Goal: Transaction & Acquisition: Purchase product/service

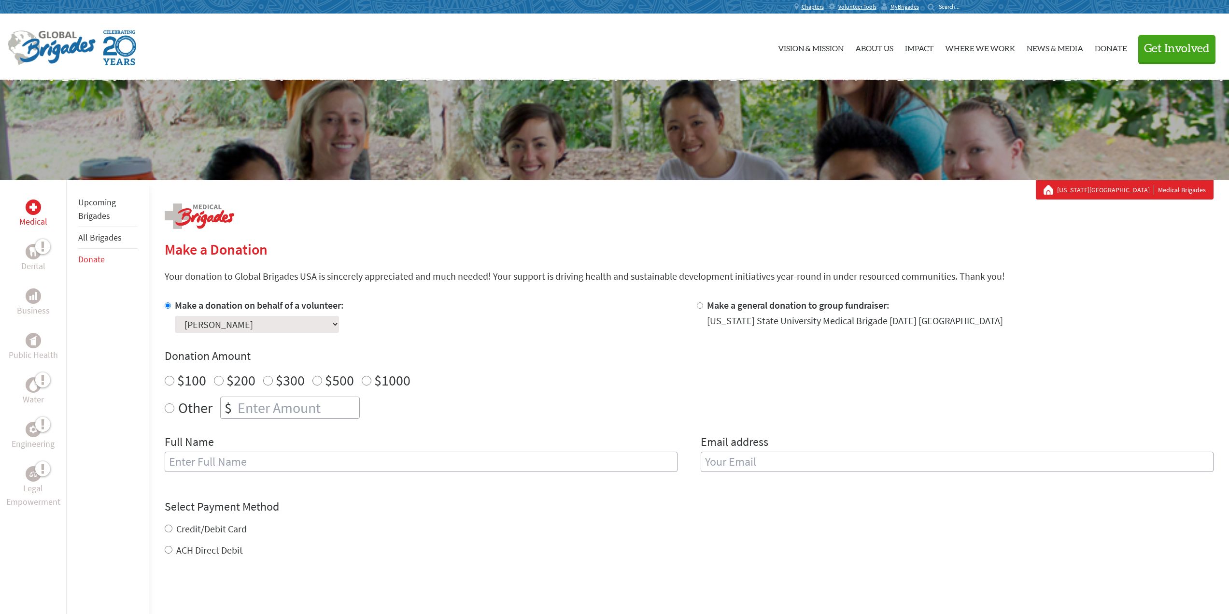
click at [316, 378] on input "$500" at bounding box center [317, 381] width 10 height 10
radio input "true"
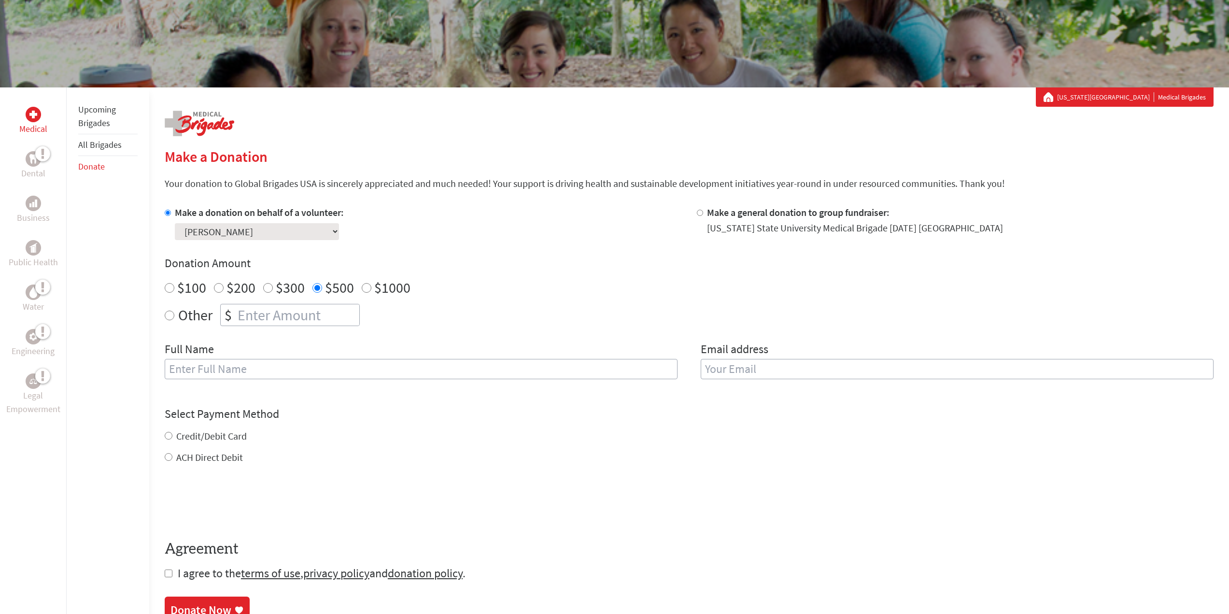
scroll to position [97, 0]
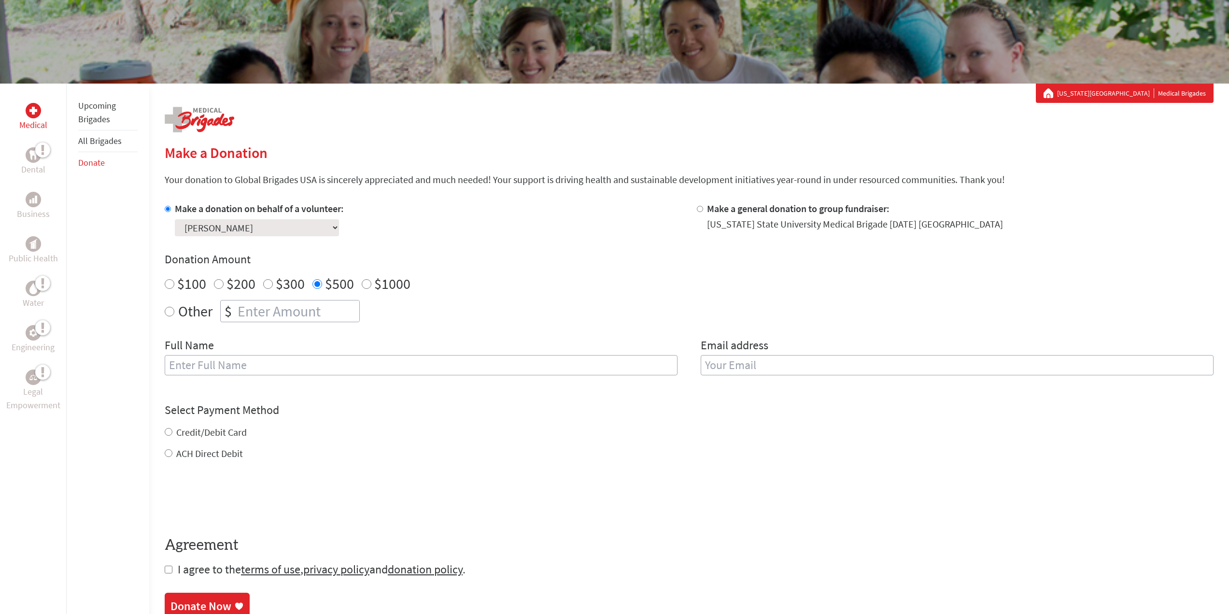
click at [307, 365] on input "text" at bounding box center [421, 365] width 513 height 20
type input "[PERSON_NAME]"
click at [728, 364] on input "email" at bounding box center [957, 365] width 513 height 20
type input "[EMAIL_ADDRESS][DOMAIN_NAME]"
click at [734, 432] on div "Credit/Debit Card ACH Direct Debit" at bounding box center [689, 442] width 1049 height 35
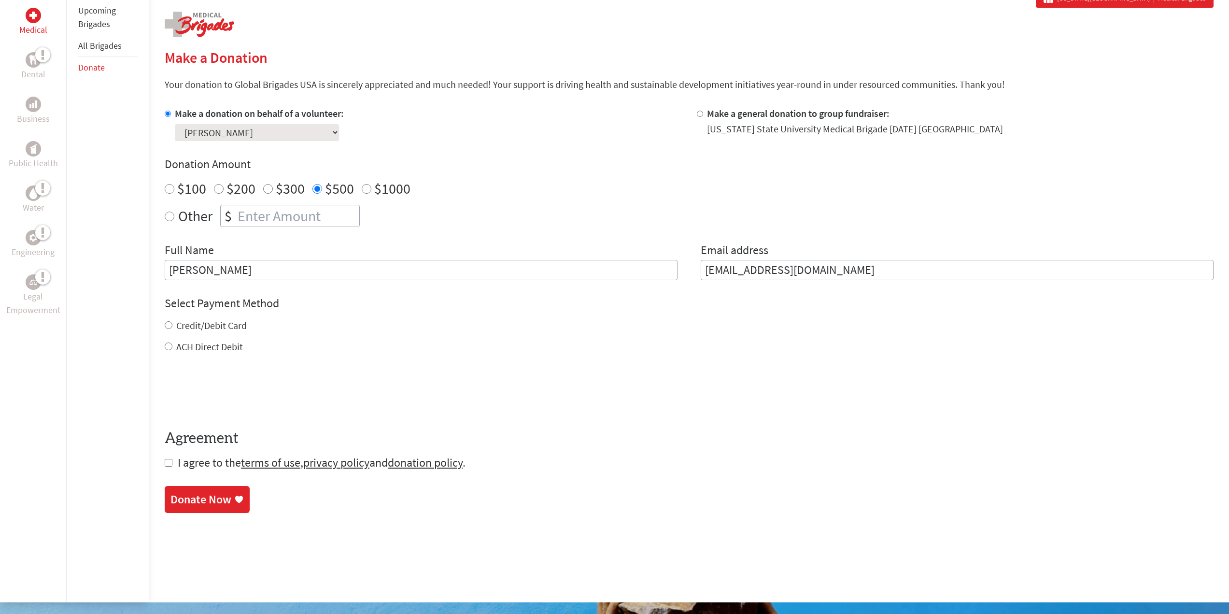
scroll to position [193, 0]
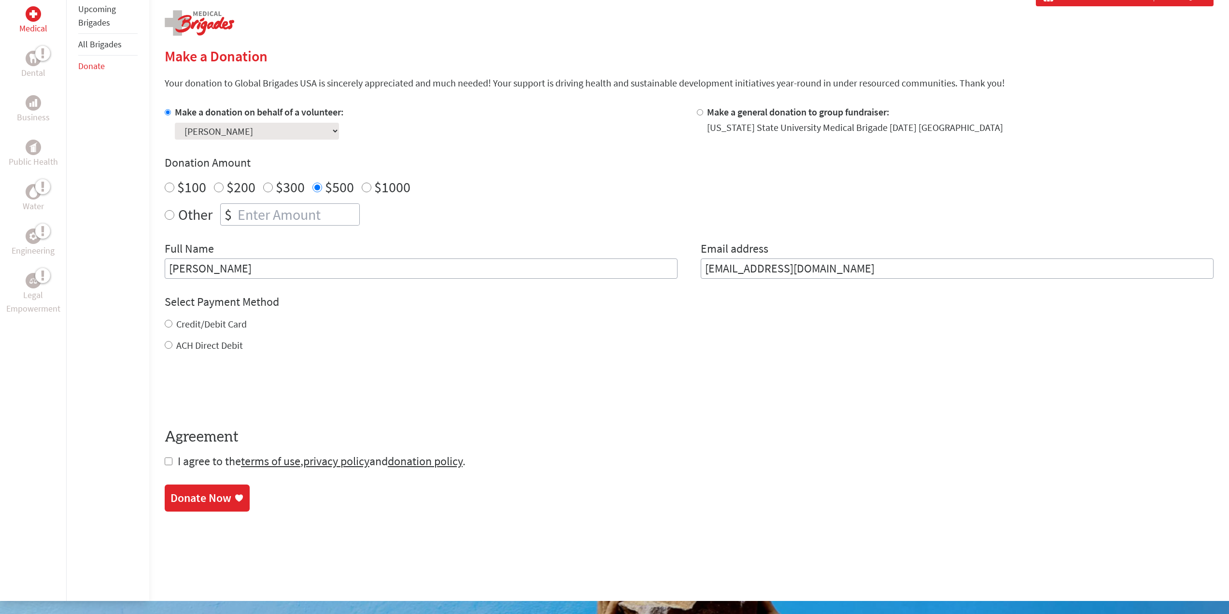
click at [171, 324] on div "Credit/Debit Card" at bounding box center [689, 324] width 1049 height 14
click at [168, 323] on input "Credit/Debit Card" at bounding box center [169, 324] width 8 height 8
radio input "true"
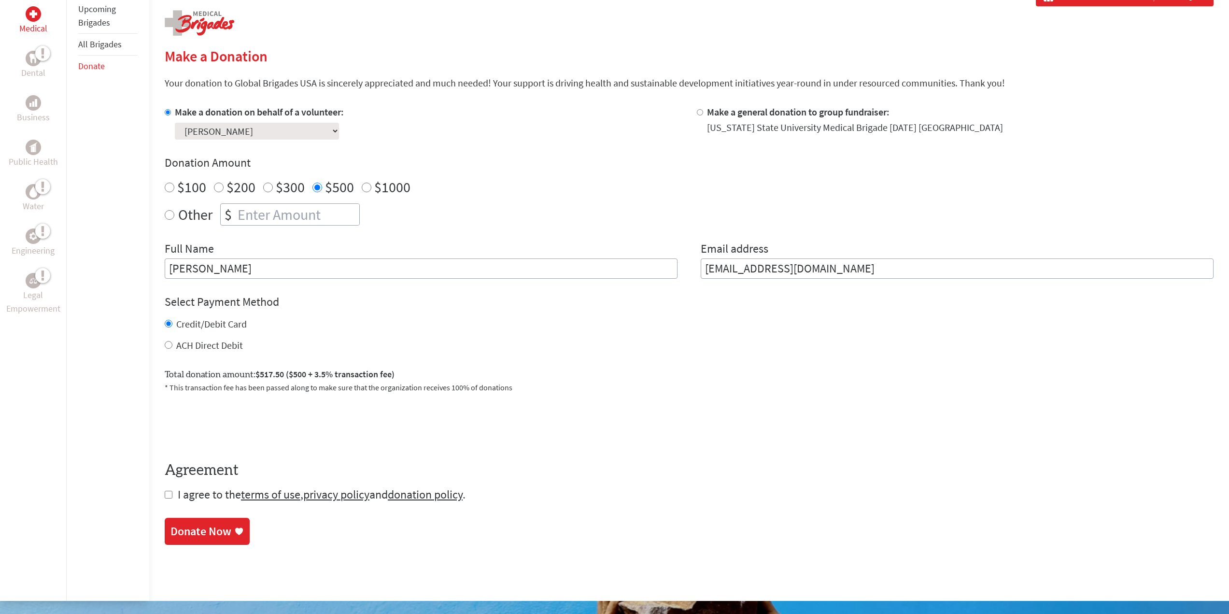
scroll to position [290, 0]
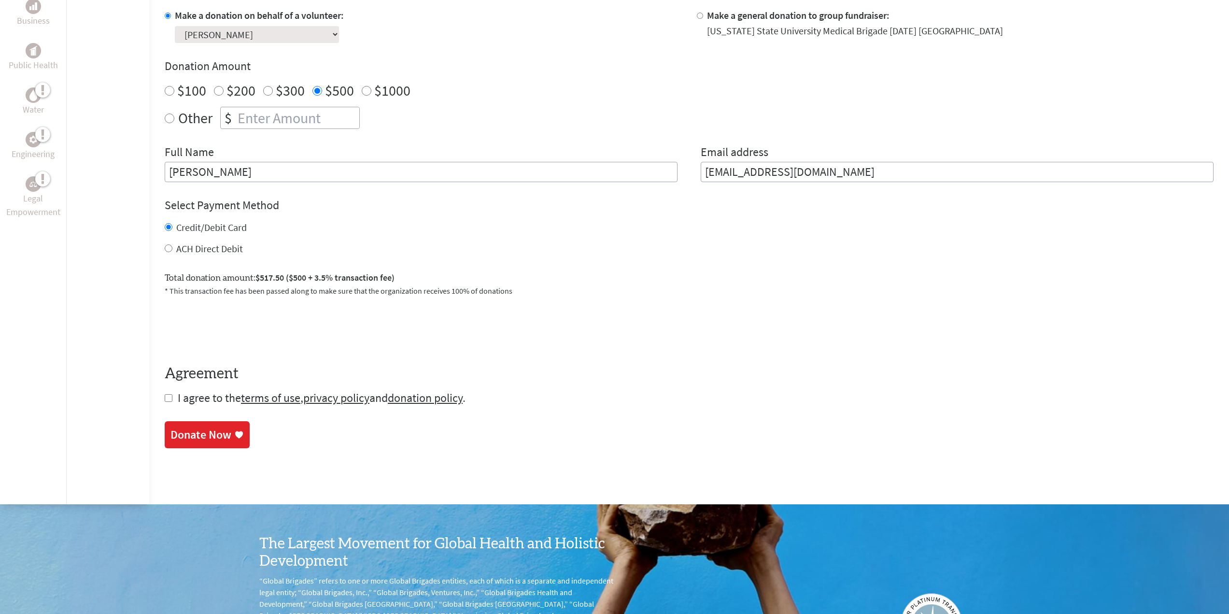
click at [168, 401] on input "checkbox" at bounding box center [169, 398] width 8 height 8
checkbox input "true"
click at [220, 431] on div "Donate Now" at bounding box center [200, 435] width 61 height 15
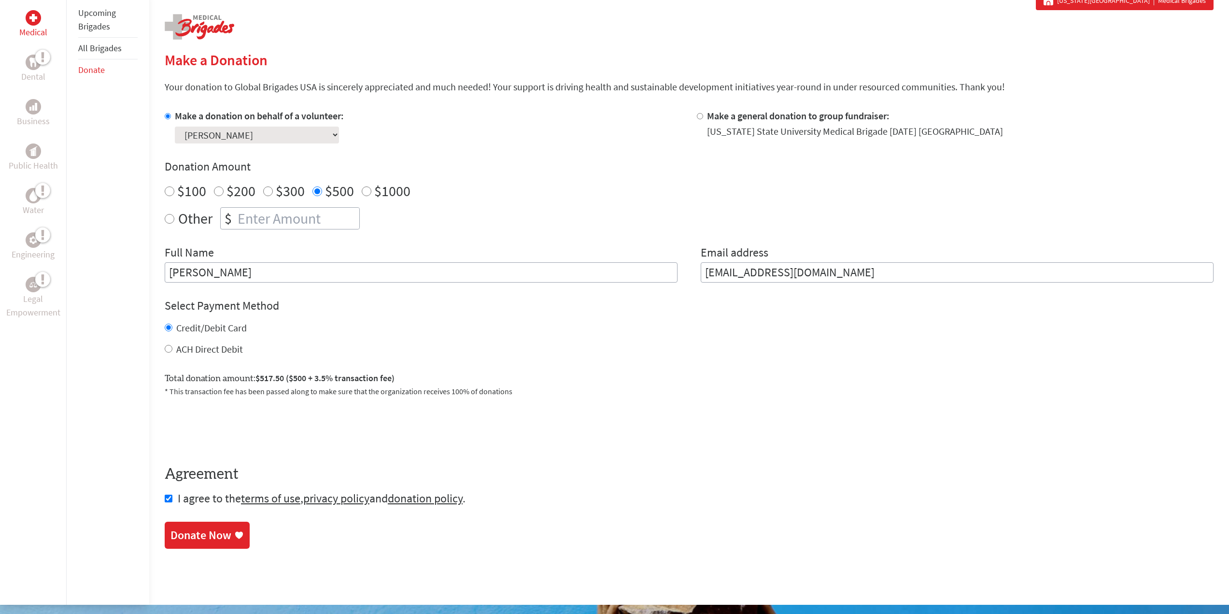
scroll to position [193, 0]
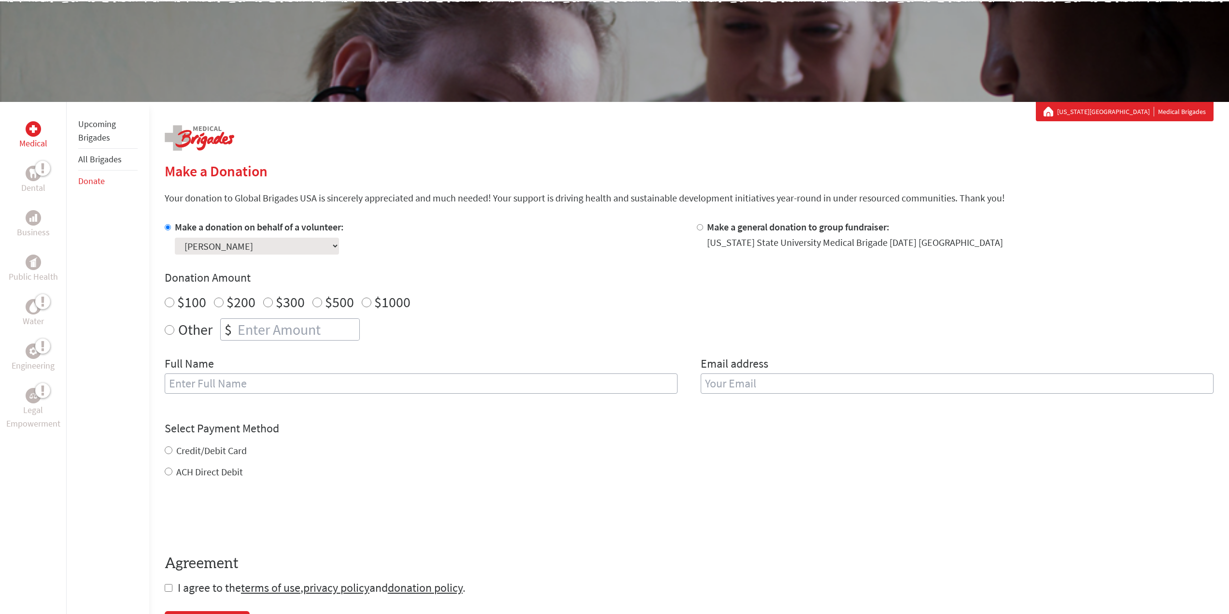
scroll to position [97, 0]
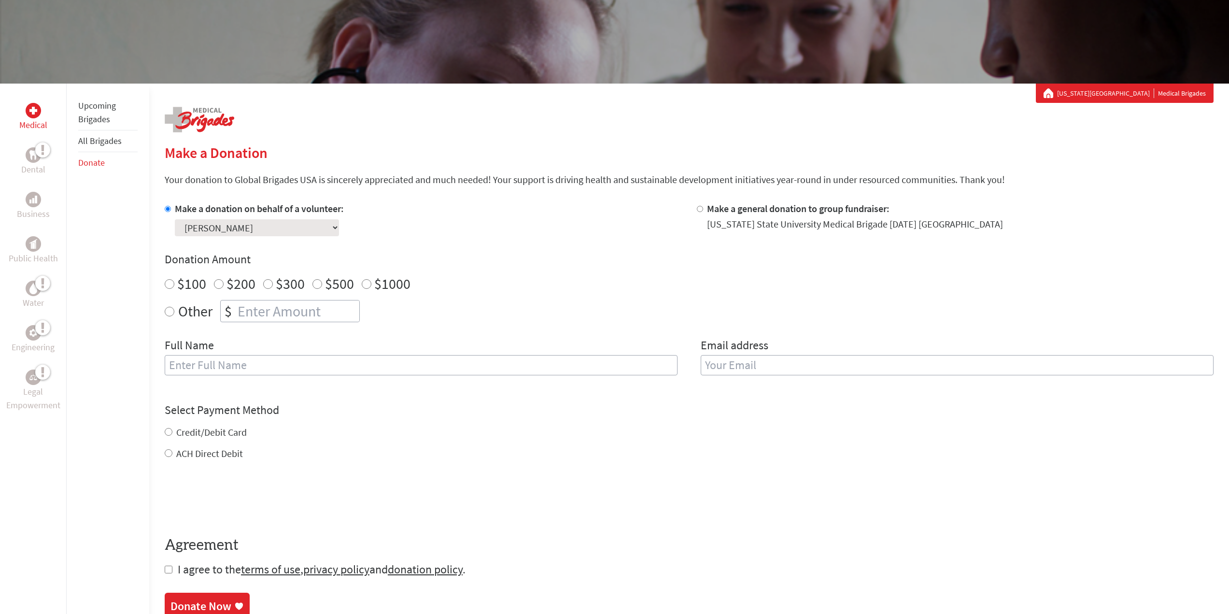
click at [317, 281] on input "$500" at bounding box center [317, 284] width 10 height 10
radio input "true"
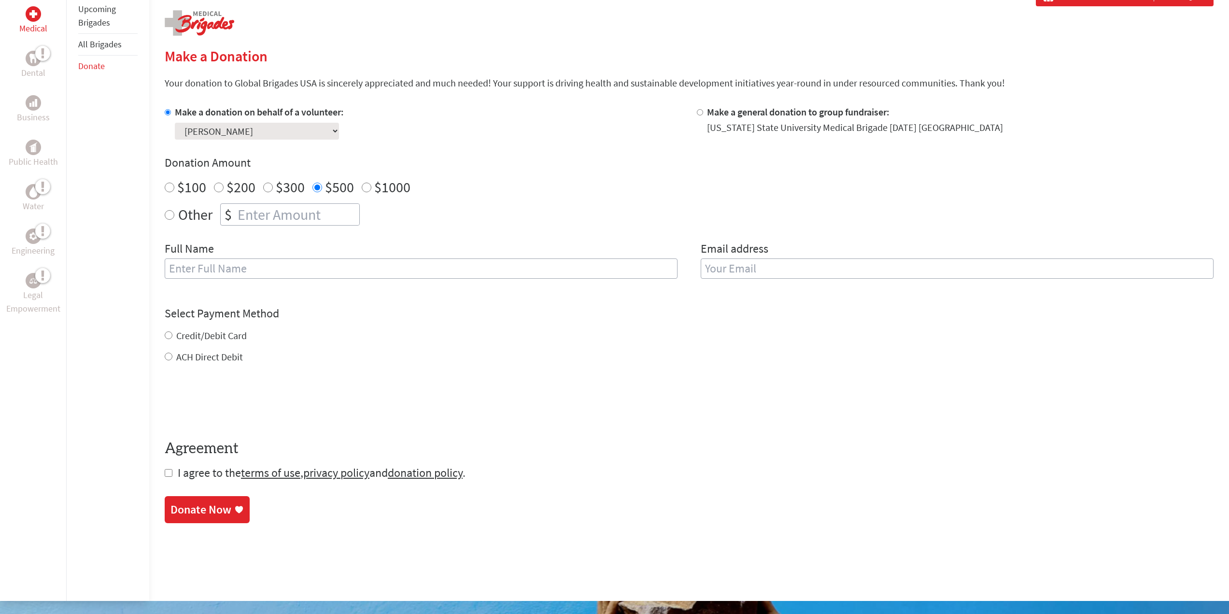
click at [322, 269] on input "text" at bounding box center [421, 268] width 513 height 20
type input "[PERSON_NAME]"
click at [770, 275] on input "email" at bounding box center [957, 268] width 513 height 20
type input "[EMAIL_ADDRESS][DOMAIN_NAME]"
click at [172, 335] on div "Credit/Debit Card ACH Direct Debit" at bounding box center [689, 346] width 1049 height 35
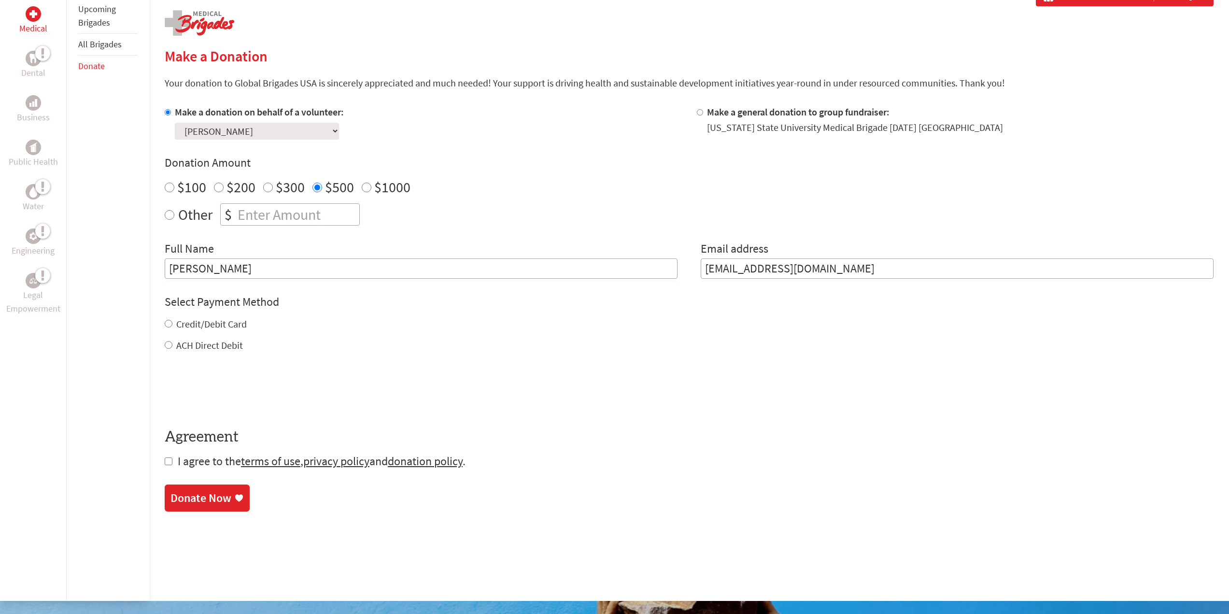
click at [169, 319] on div "Credit/Debit Card" at bounding box center [689, 324] width 1049 height 14
click at [169, 320] on input "Credit/Debit Card" at bounding box center [169, 324] width 8 height 8
radio input "true"
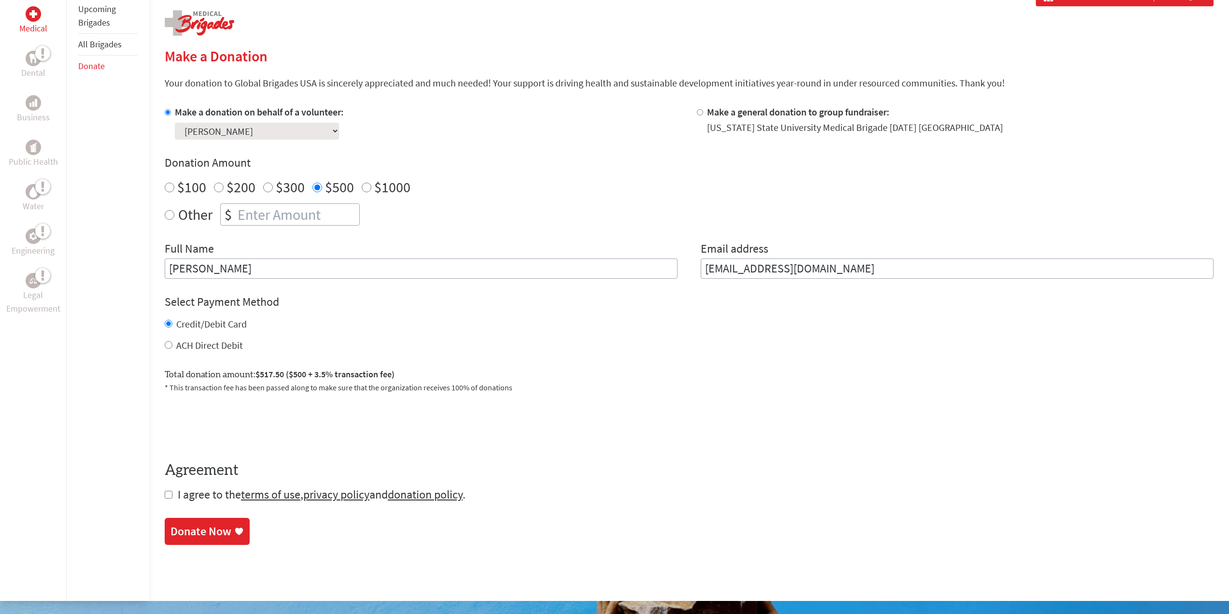
click at [171, 498] on input "checkbox" at bounding box center [169, 495] width 8 height 8
checkbox input "true"
click at [222, 532] on div "Donate Now" at bounding box center [200, 531] width 61 height 15
